Goal: Information Seeking & Learning: Learn about a topic

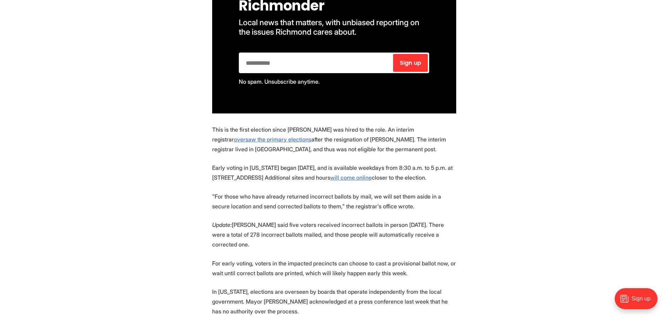
scroll to position [526, 0]
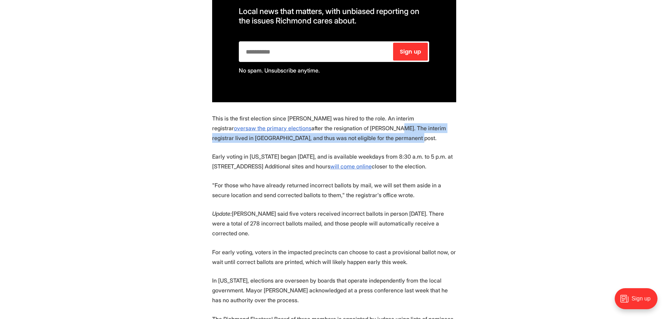
drag, startPoint x: 364, startPoint y: 124, endPoint x: 337, endPoint y: 113, distance: 29.5
click at [337, 114] on p "This is the first election since [PERSON_NAME] was hired to the role. An interi…" at bounding box center [334, 128] width 244 height 29
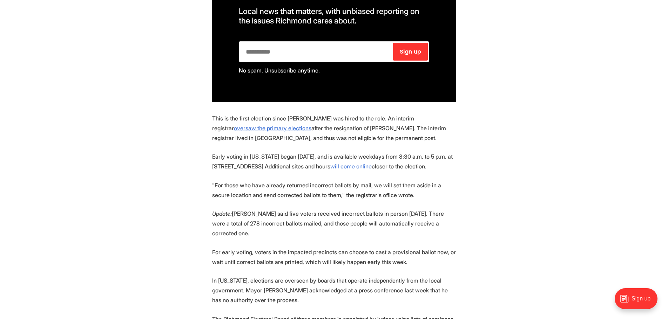
click at [244, 152] on p "Early voting in [US_STATE] began [DATE], and is available weekdays from 8:30 a.…" at bounding box center [334, 162] width 244 height 20
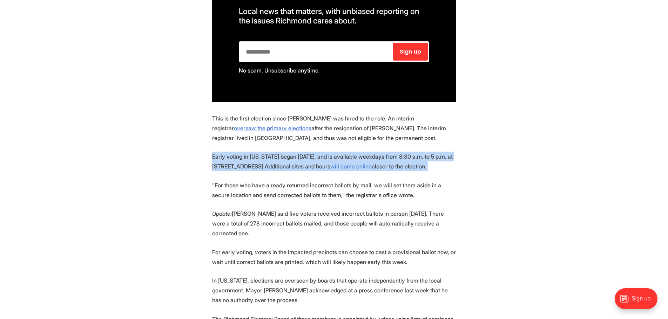
click at [244, 152] on p "Early voting in [US_STATE] began [DATE], and is available weekdays from 8:30 a.…" at bounding box center [334, 162] width 244 height 20
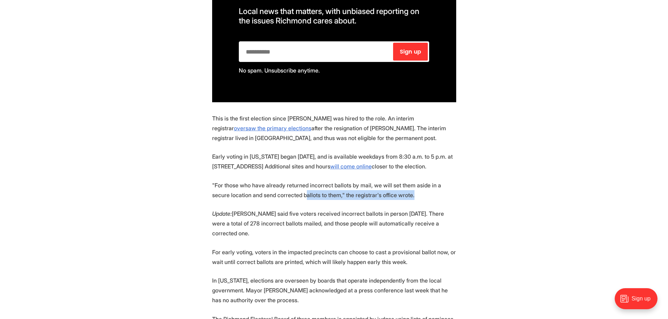
drag, startPoint x: 458, startPoint y: 178, endPoint x: 285, endPoint y: 177, distance: 173.2
click at [285, 177] on section "The Richmond Office of Elections issued an apology this weekend after discoveri…" at bounding box center [334, 230] width 668 height 784
click at [285, 181] on p ""For those who have already returned incorrect ballots by mail, we will set the…" at bounding box center [334, 191] width 244 height 20
click at [284, 209] on p "Update: [PERSON_NAME] said five voters received incorrect ballots in person [DA…" at bounding box center [334, 223] width 244 height 29
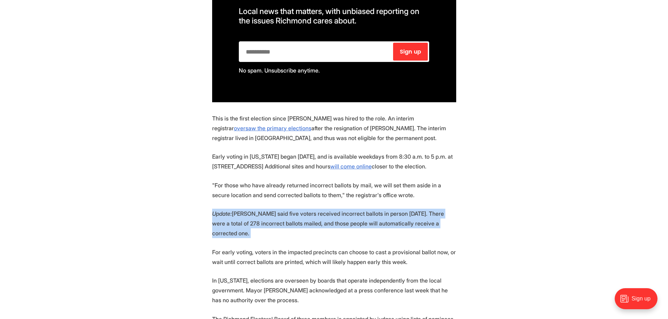
click at [284, 209] on p "Update: [PERSON_NAME] said five voters received incorrect ballots in person [DA…" at bounding box center [334, 223] width 244 height 29
click at [287, 209] on p "Update: [PERSON_NAME] said five voters received incorrect ballots in person [DA…" at bounding box center [334, 223] width 244 height 29
drag, startPoint x: 481, startPoint y: 211, endPoint x: 325, endPoint y: 203, distance: 156.2
click at [325, 203] on section "The Richmond Office of Elections issued an apology this weekend after discoveri…" at bounding box center [334, 230] width 668 height 784
click at [325, 209] on p "Update: [PERSON_NAME] said five voters received incorrect ballots in person [DA…" at bounding box center [334, 223] width 244 height 29
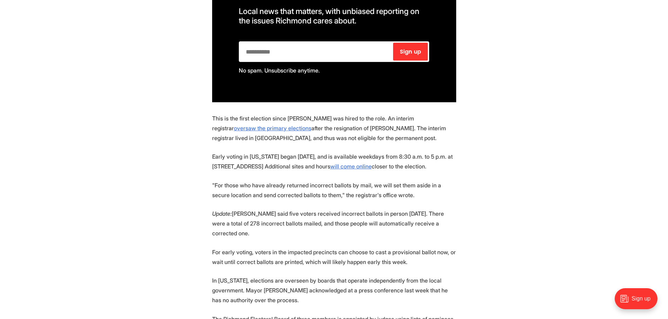
click at [272, 210] on p "Update: [PERSON_NAME] said five voters received incorrect ballots in person [DA…" at bounding box center [334, 223] width 244 height 29
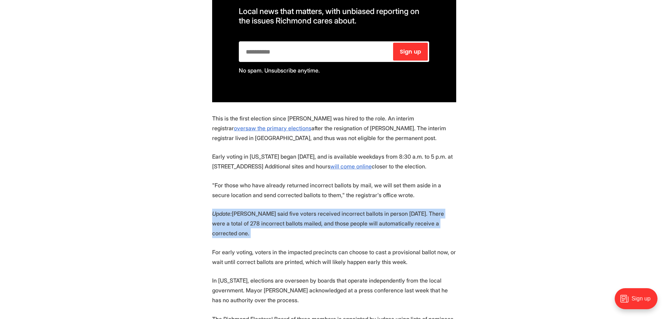
click at [272, 210] on p "Update: [PERSON_NAME] said five voters received incorrect ballots in person [DA…" at bounding box center [334, 223] width 244 height 29
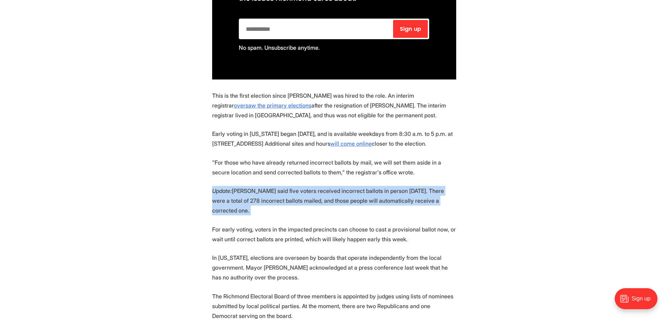
scroll to position [561, 0]
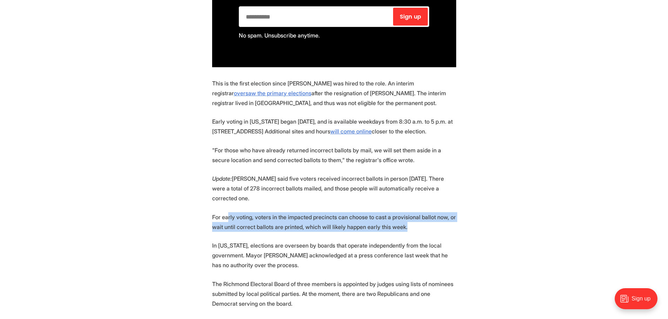
drag, startPoint x: 424, startPoint y: 202, endPoint x: 227, endPoint y: 196, distance: 197.1
click at [227, 212] on p "For early voting, voters in the impacted precincts can choose to cast a provisi…" at bounding box center [334, 222] width 244 height 20
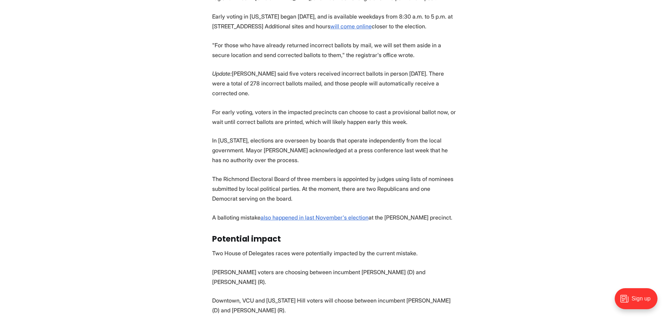
scroll to position [701, 0]
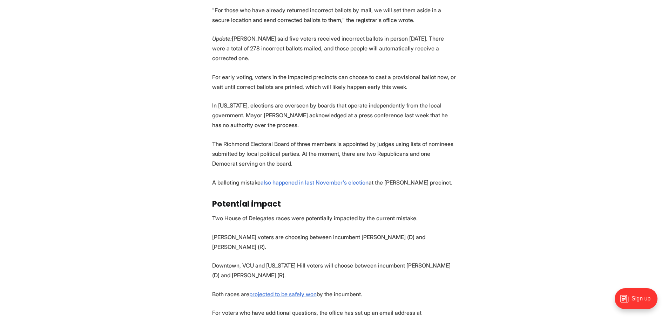
click at [284, 232] on p "[PERSON_NAME] voters are choosing between incumbent [PERSON_NAME] (D) and [PERS…" at bounding box center [334, 242] width 244 height 20
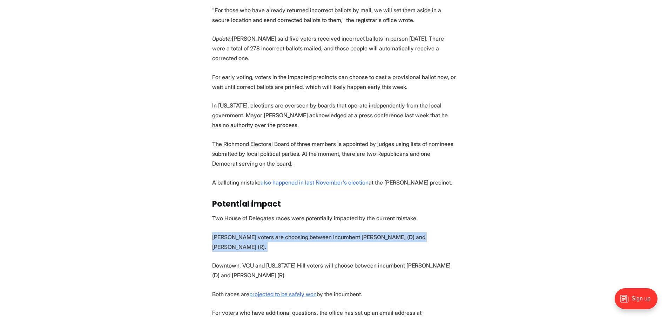
click at [284, 232] on p "[PERSON_NAME] voters are choosing between incumbent [PERSON_NAME] (D) and [PERS…" at bounding box center [334, 242] width 244 height 20
click at [347, 232] on p "[PERSON_NAME] voters are choosing between incumbent [PERSON_NAME] (D) and [PERS…" at bounding box center [334, 242] width 244 height 20
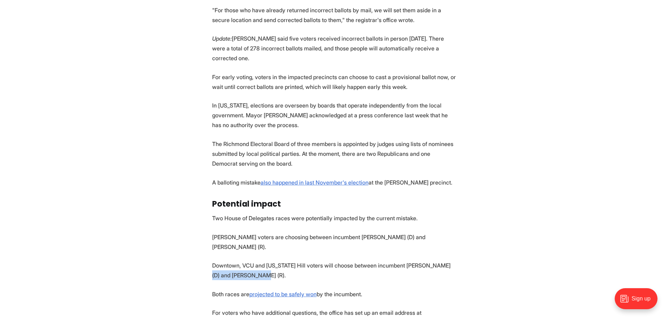
drag, startPoint x: 481, startPoint y: 237, endPoint x: 407, endPoint y: 247, distance: 74.4
click at [407, 247] on section "The Richmond Office of Elections issued an apology this weekend after discoveri…" at bounding box center [334, 55] width 668 height 784
click at [407, 248] on section "The Richmond Office of Elections issued an apology this weekend after discoveri…" at bounding box center [334, 55] width 668 height 784
drag, startPoint x: 402, startPoint y: 243, endPoint x: 398, endPoint y: 241, distance: 4.9
click at [398, 241] on section "The Richmond Office of Elections issued an apology this weekend after discoveri…" at bounding box center [334, 55] width 668 height 784
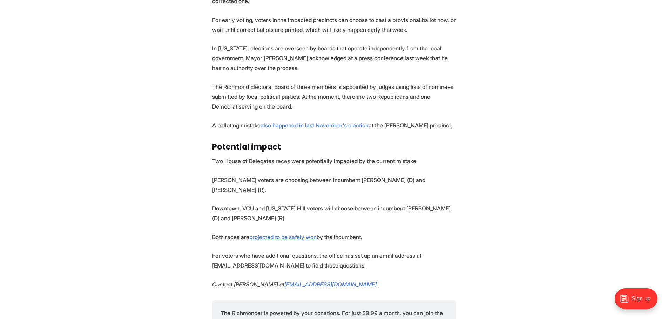
scroll to position [912, 0]
